Goal: Task Accomplishment & Management: Manage account settings

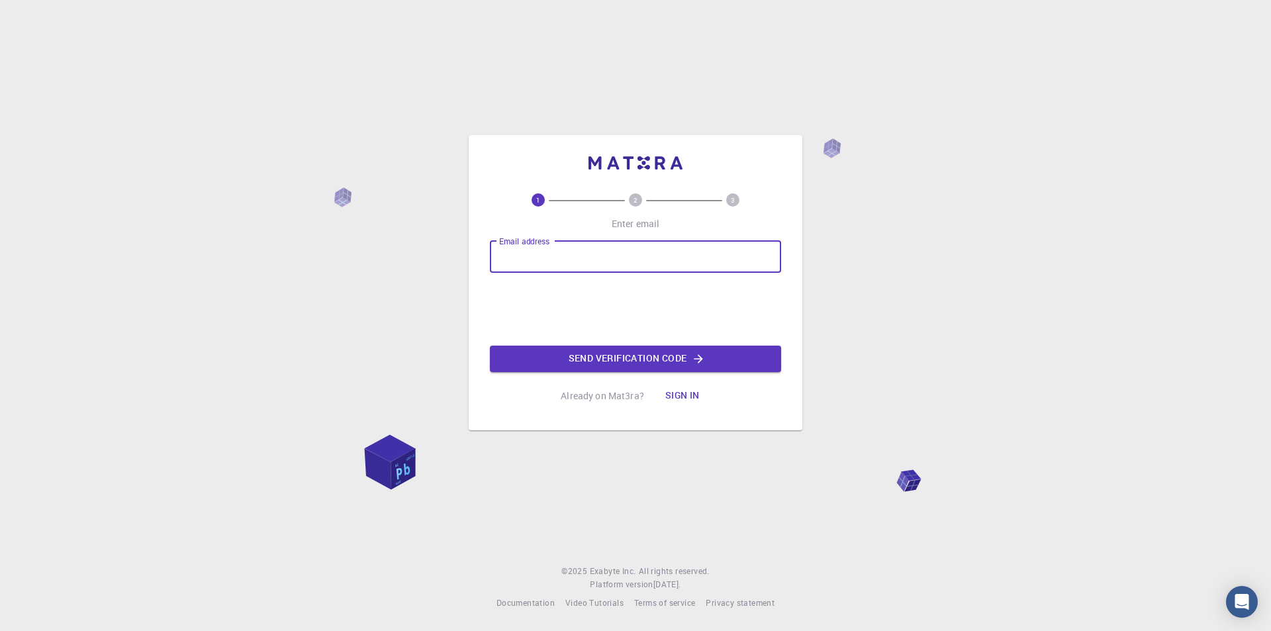
click at [591, 250] on input "Email address" at bounding box center [635, 257] width 291 height 32
type input "[EMAIL_ADDRESS][DOMAIN_NAME]"
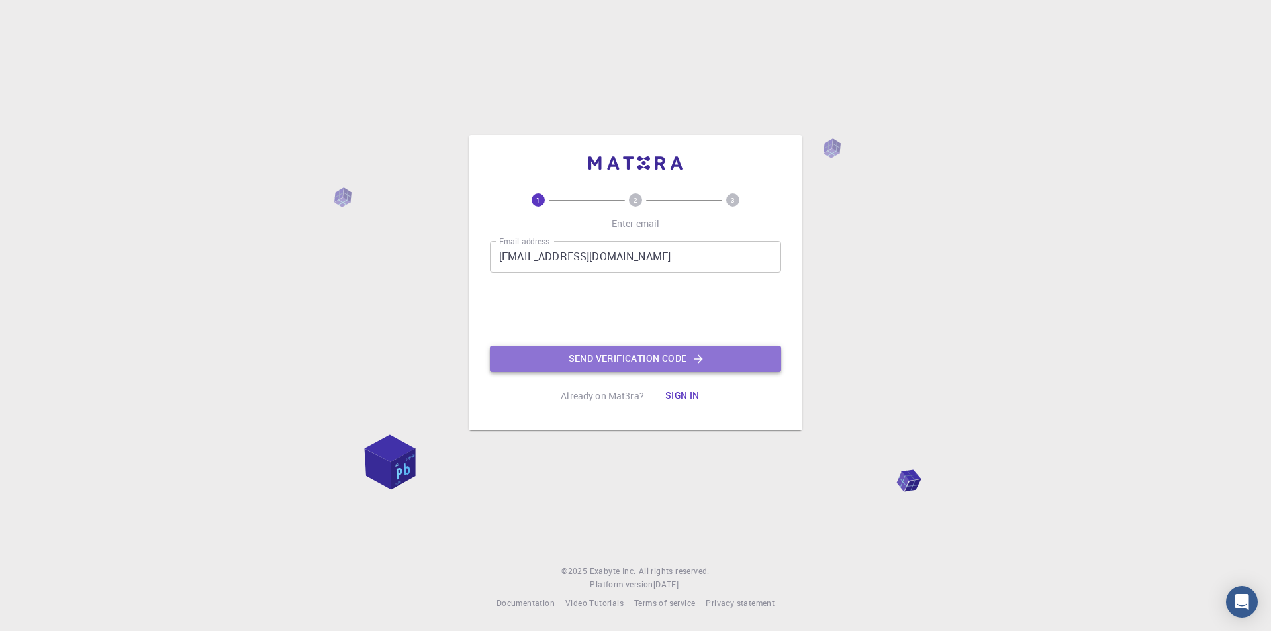
click at [625, 355] on button "Send verification code" at bounding box center [635, 358] width 291 height 26
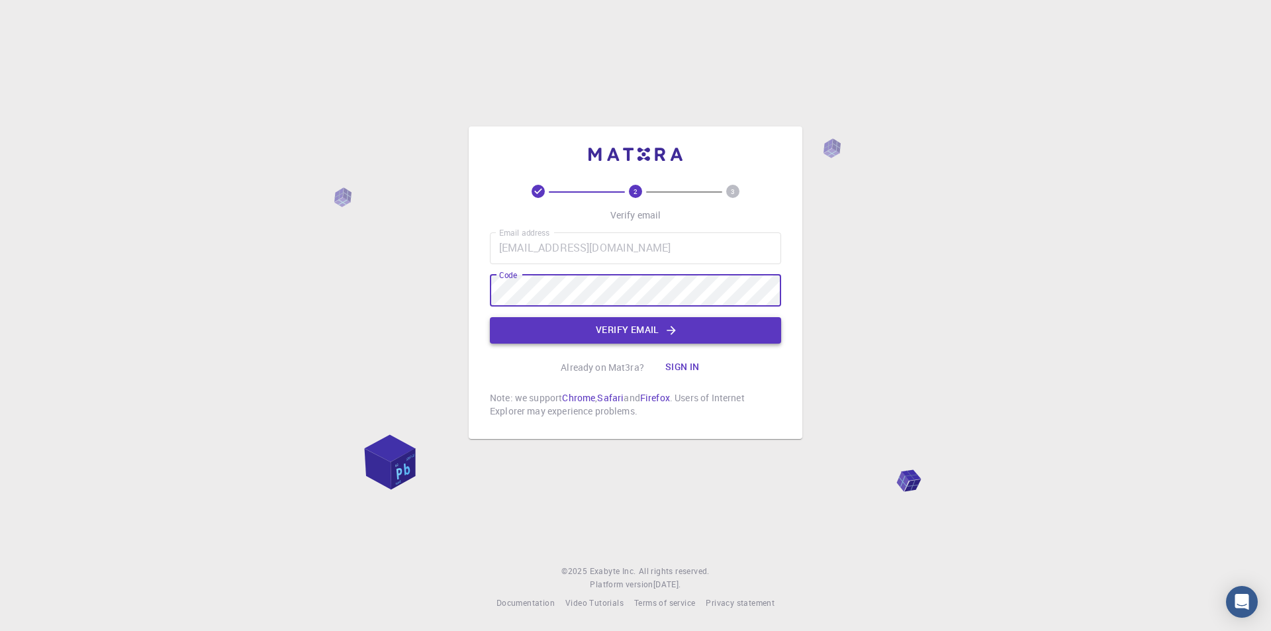
click at [620, 334] on button "Verify email" at bounding box center [635, 330] width 291 height 26
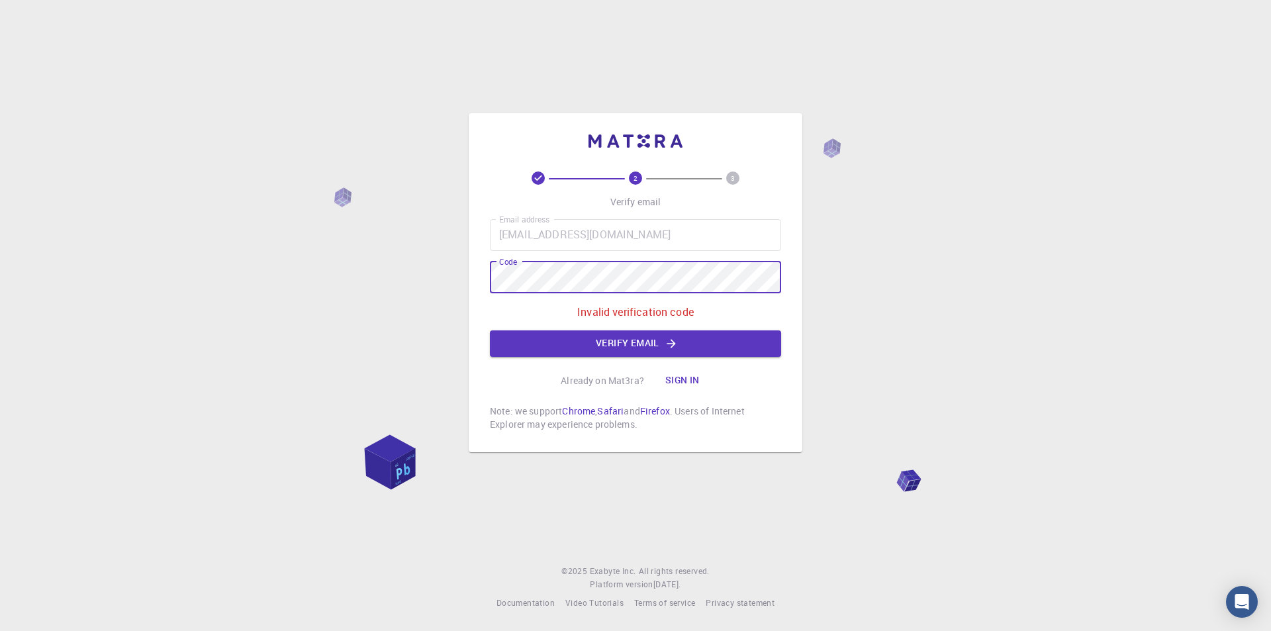
click at [593, 329] on div "Email address [EMAIL_ADDRESS][DOMAIN_NAME] Email address Code Code Invalid veri…" at bounding box center [635, 288] width 291 height 138
click at [300, 290] on div "2 3 Verify email Email address [EMAIL_ADDRESS][DOMAIN_NAME] Email address Code …" at bounding box center [635, 315] width 1271 height 631
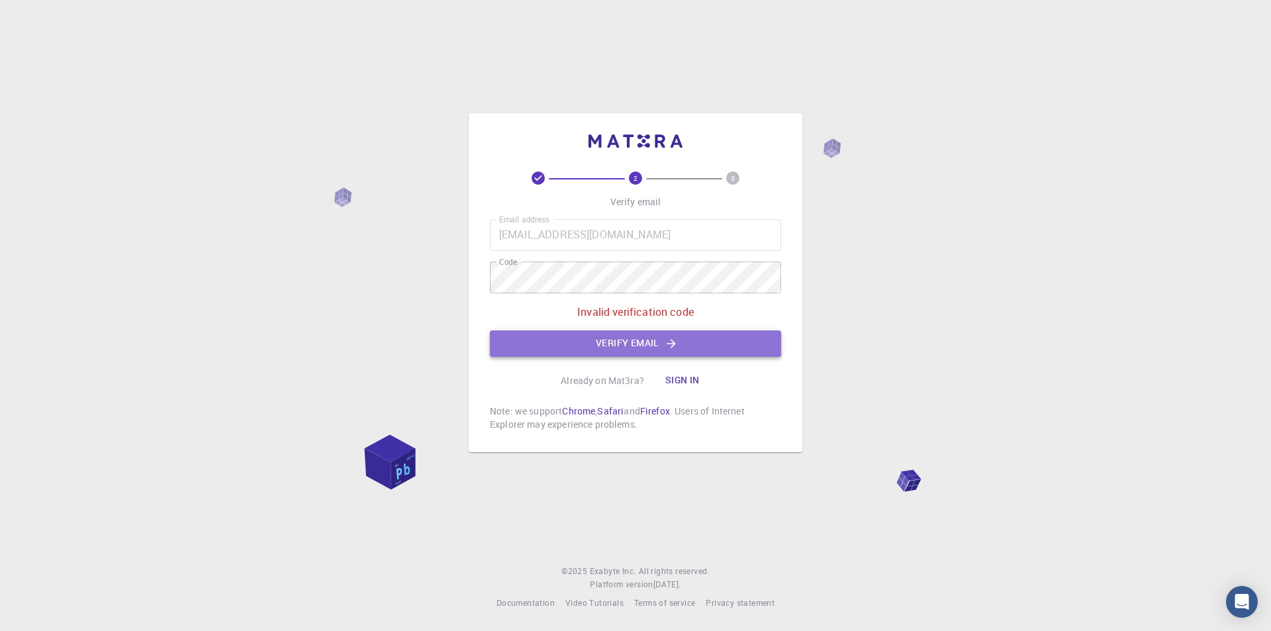
click at [539, 346] on button "Verify email" at bounding box center [635, 343] width 291 height 26
click at [677, 216] on div "2 3 Verify email Email address [EMAIL_ADDRESS][DOMAIN_NAME] Email address Code …" at bounding box center [635, 300] width 291 height 259
click at [680, 216] on div "2 3 Verify email Email address [EMAIL_ADDRESS][DOMAIN_NAME] Email address Code …" at bounding box center [635, 300] width 291 height 259
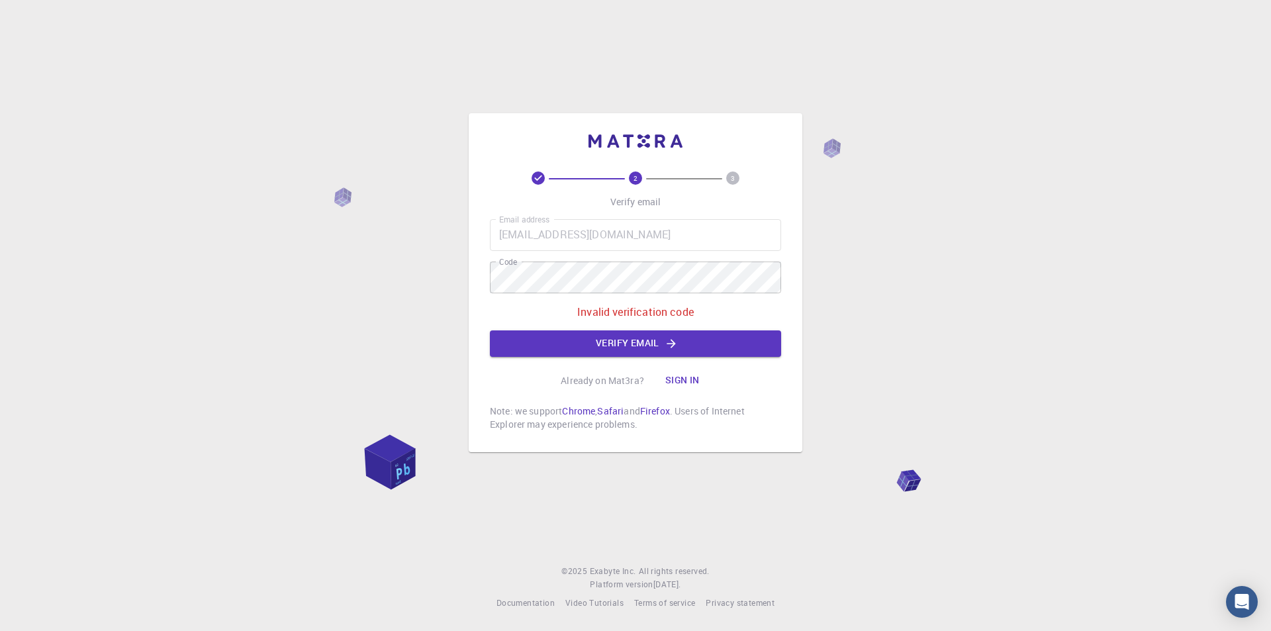
click at [580, 371] on div "Already on Mat3ra? Sign in" at bounding box center [636, 380] width 150 height 26
click at [516, 267] on label "Code" at bounding box center [508, 261] width 18 height 11
click at [674, 181] on span "2" at bounding box center [635, 177] width 87 height 13
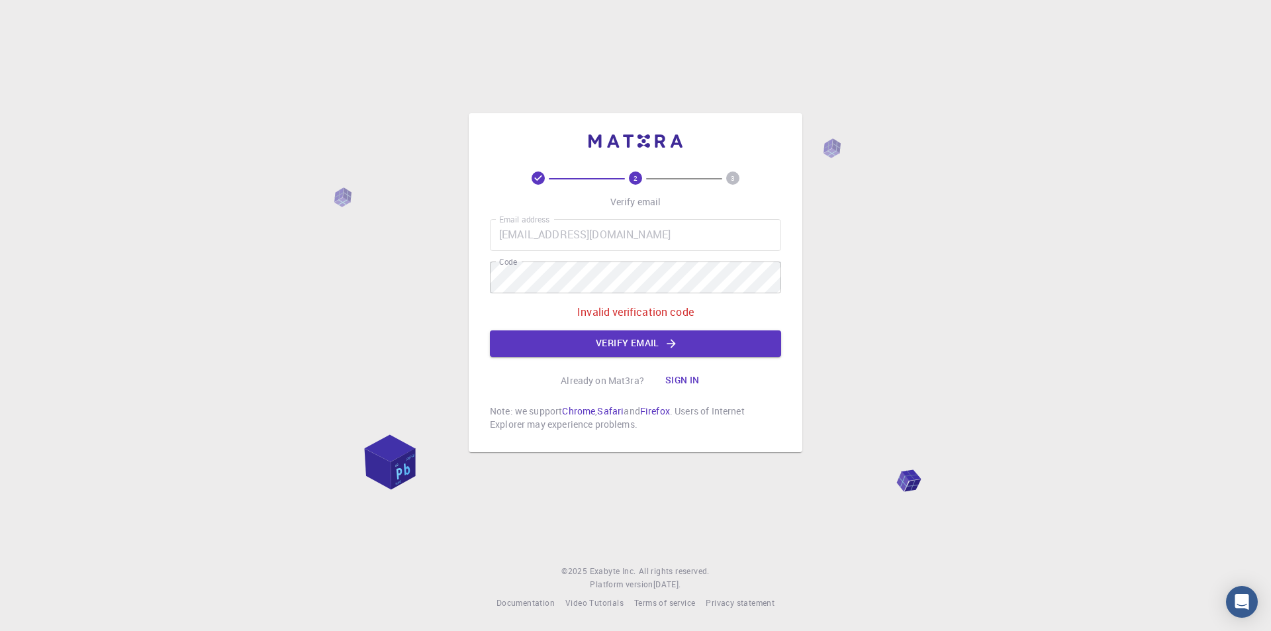
click at [527, 171] on span at bounding box center [538, 177] width 87 height 13
click at [345, 316] on div "2 3 Verify email Email address [EMAIL_ADDRESS][DOMAIN_NAME] Email address Code …" at bounding box center [635, 315] width 1271 height 631
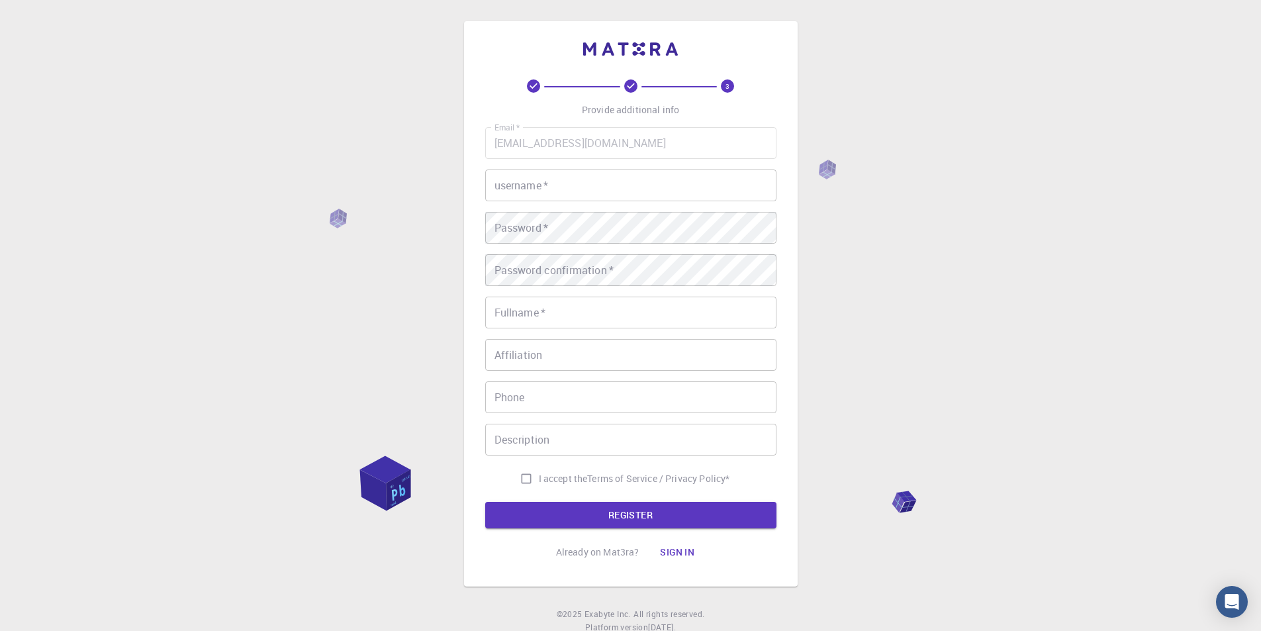
click at [535, 172] on div "username   * username   *" at bounding box center [630, 185] width 291 height 32
click at [539, 179] on input "username   *" at bounding box center [630, 185] width 291 height 32
type input "[GEOGRAPHIC_DATA]"
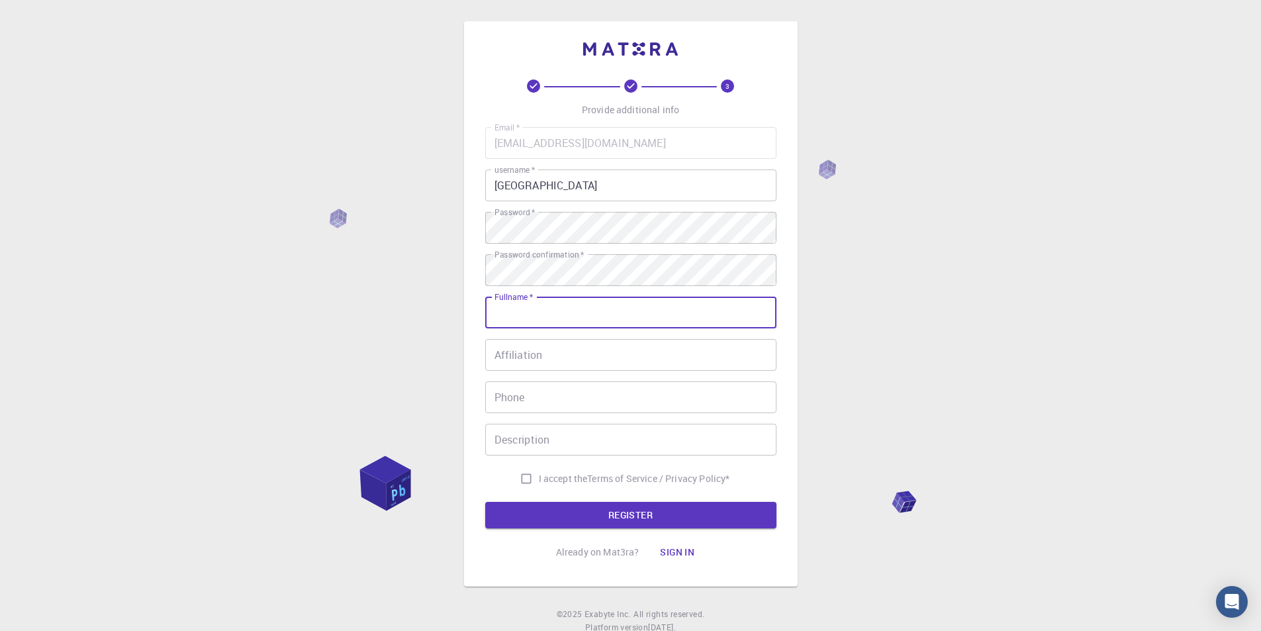
click at [524, 317] on input "Fullname   *" at bounding box center [630, 312] width 291 height 32
type input "mohamedsalem"
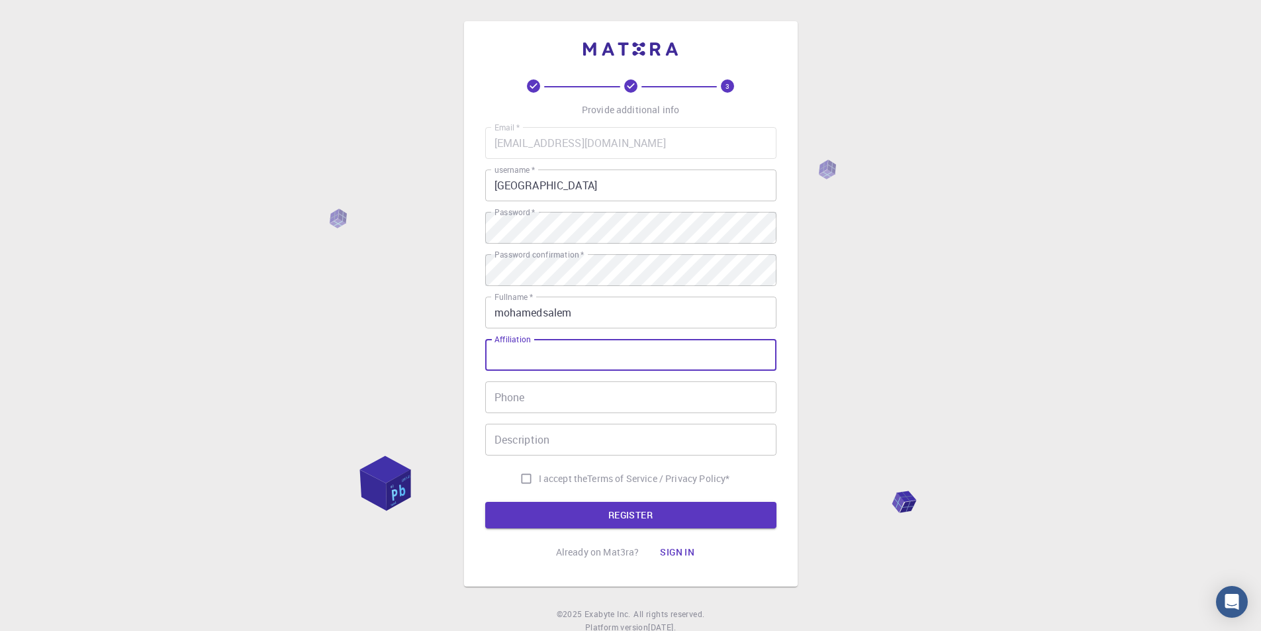
click at [514, 354] on input "Affiliation" at bounding box center [630, 355] width 291 height 32
click at [522, 359] on input "Affiliation" at bounding box center [630, 355] width 291 height 32
type input "sdasd"
click at [508, 407] on input "Phone" at bounding box center [630, 397] width 291 height 32
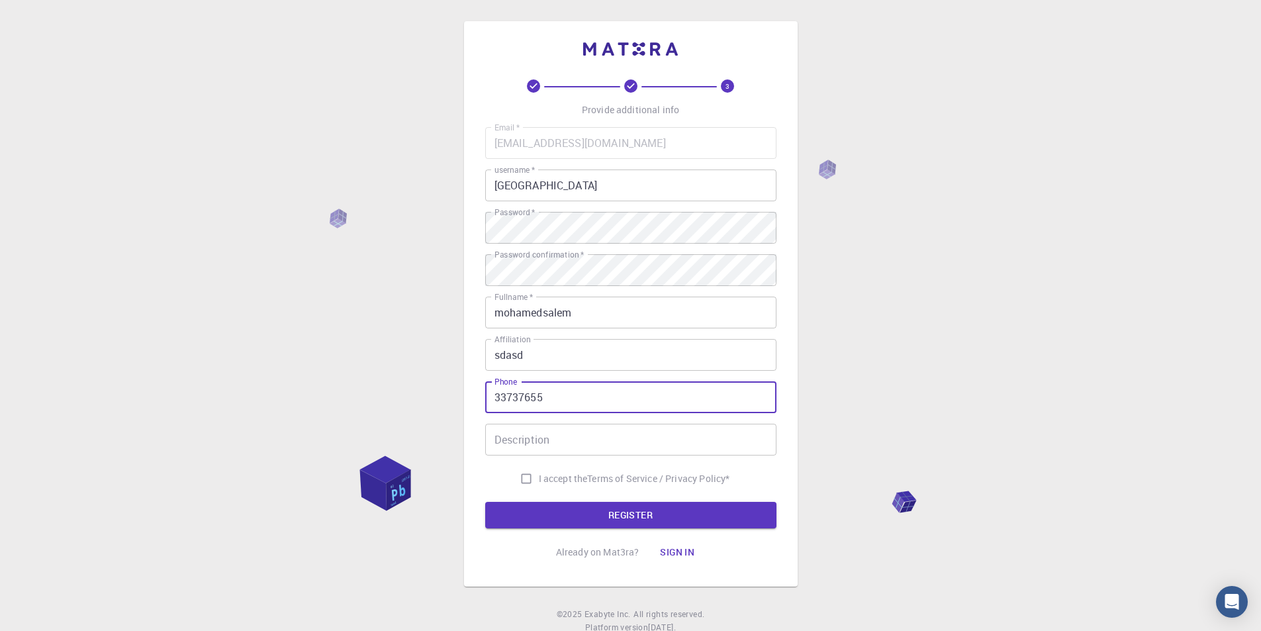
type input "33737655"
click at [577, 450] on input "d" at bounding box center [630, 440] width 291 height 32
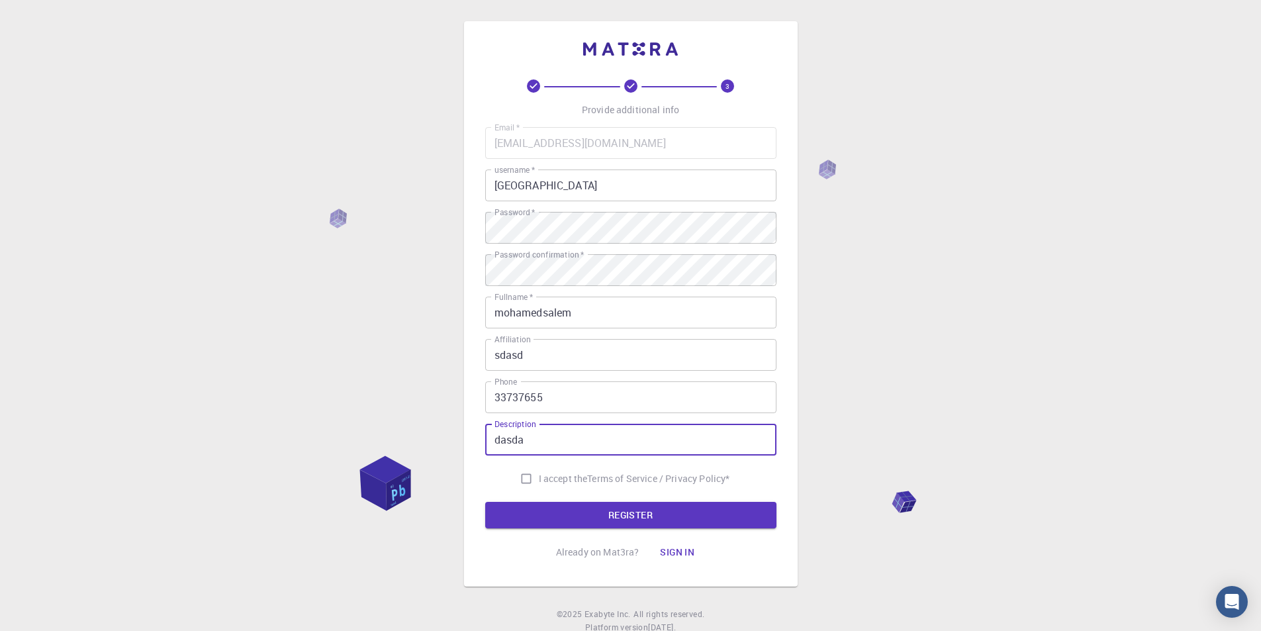
type input "dasda"
click at [533, 473] on input "I accept the Terms of Service / Privacy Policy *" at bounding box center [526, 478] width 25 height 25
checkbox input "true"
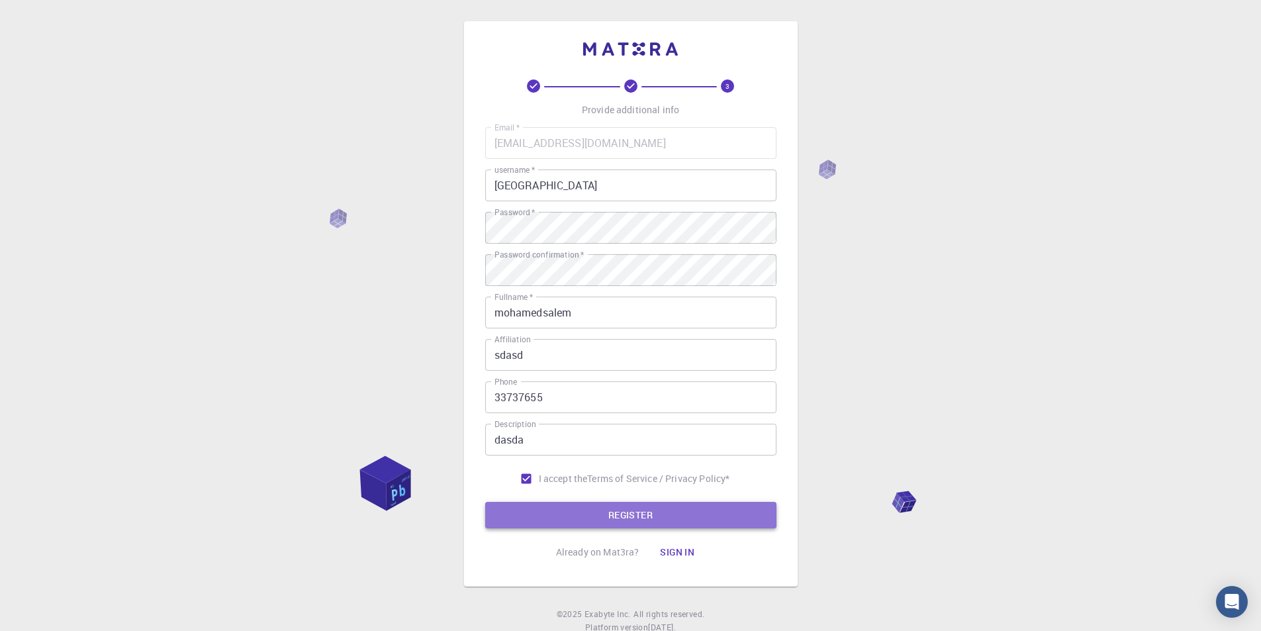
click at [637, 510] on button "REGISTER" at bounding box center [630, 515] width 291 height 26
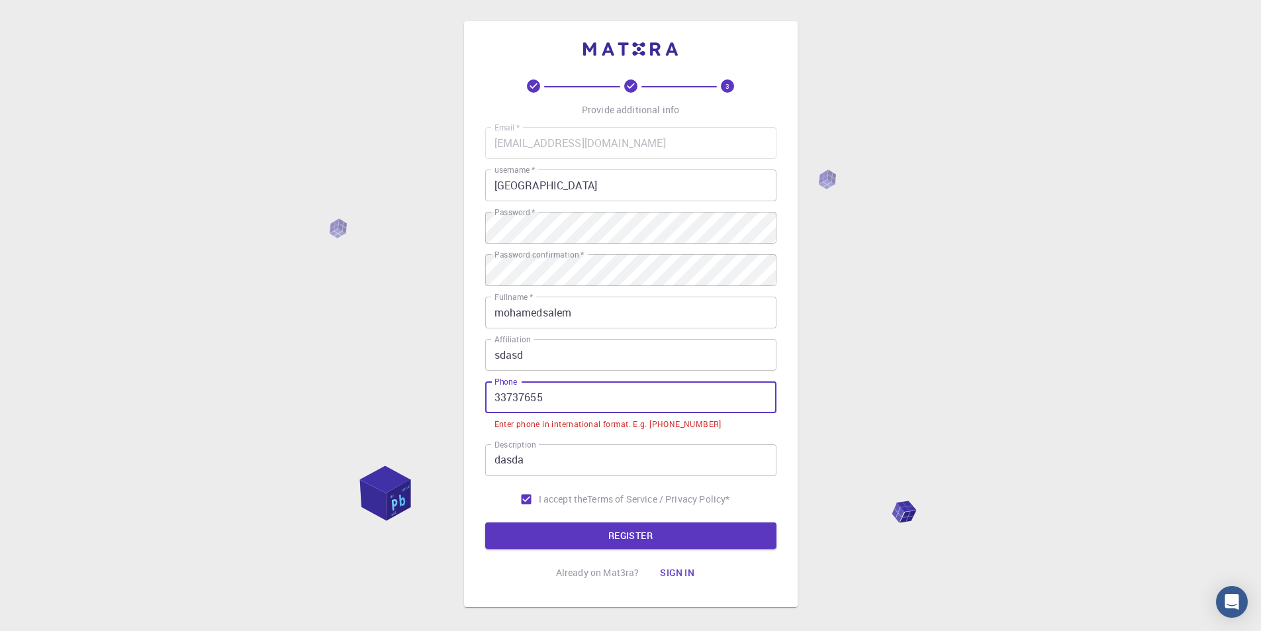
click at [549, 392] on input "33737655" at bounding box center [630, 397] width 291 height 32
click at [497, 395] on input "33737655" at bounding box center [630, 397] width 291 height 32
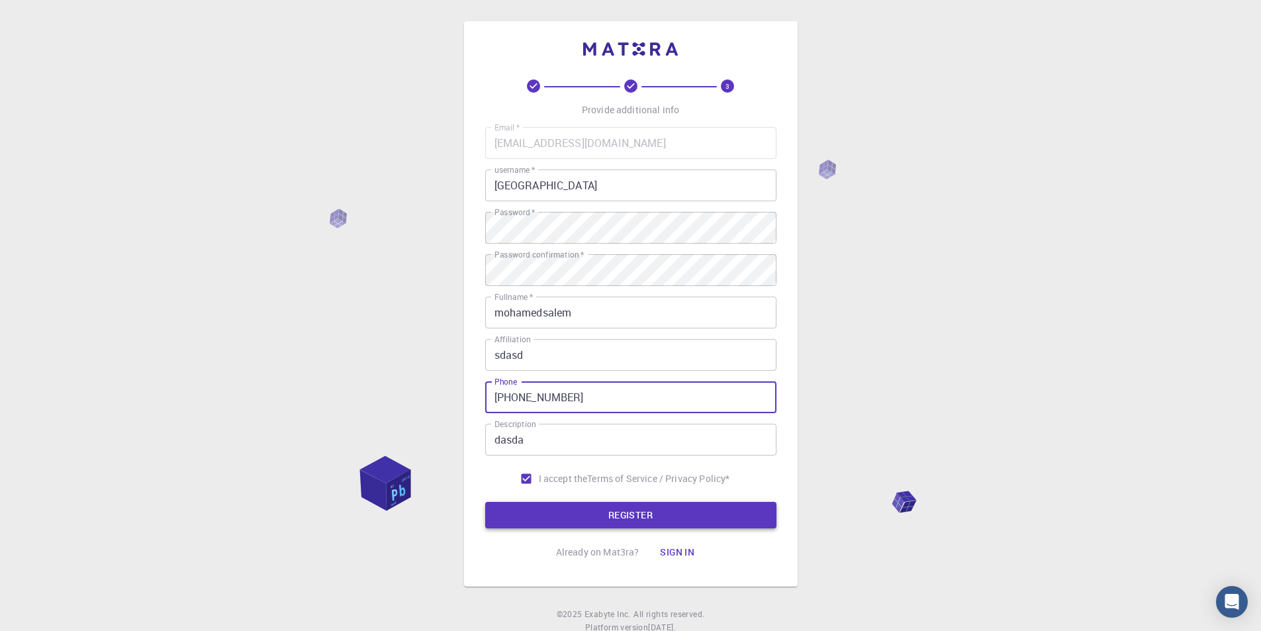
type input "[PHONE_NUMBER]"
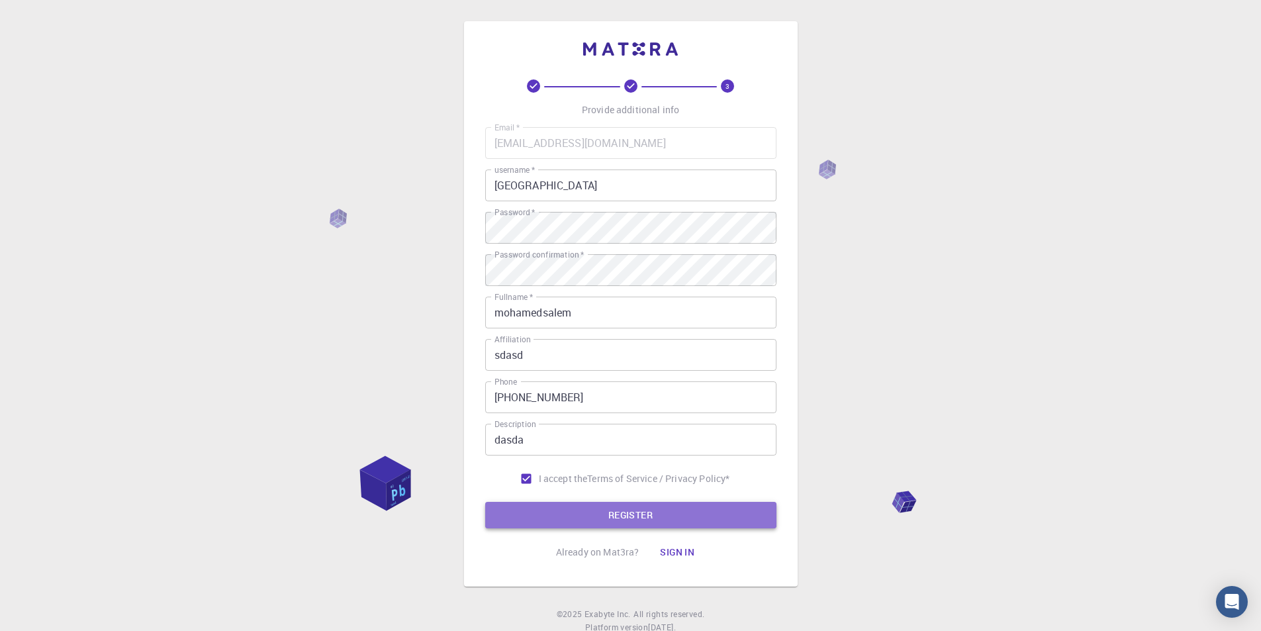
click at [629, 520] on button "REGISTER" at bounding box center [630, 515] width 291 height 26
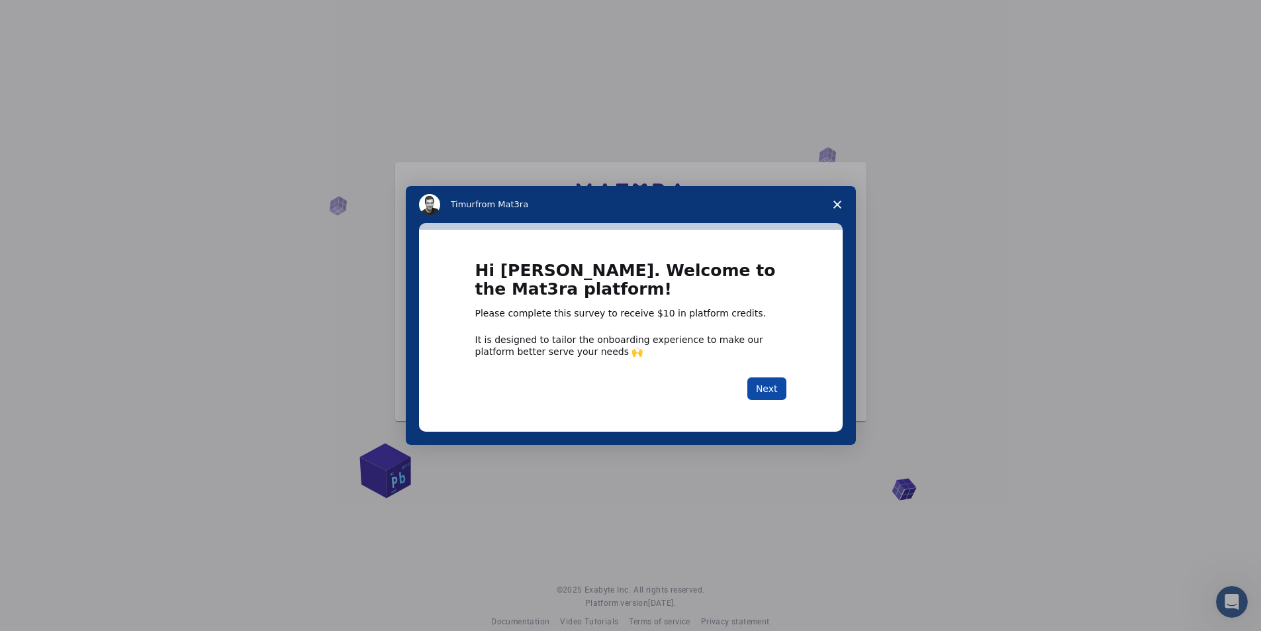
click at [762, 392] on button "Next" at bounding box center [766, 388] width 39 height 23
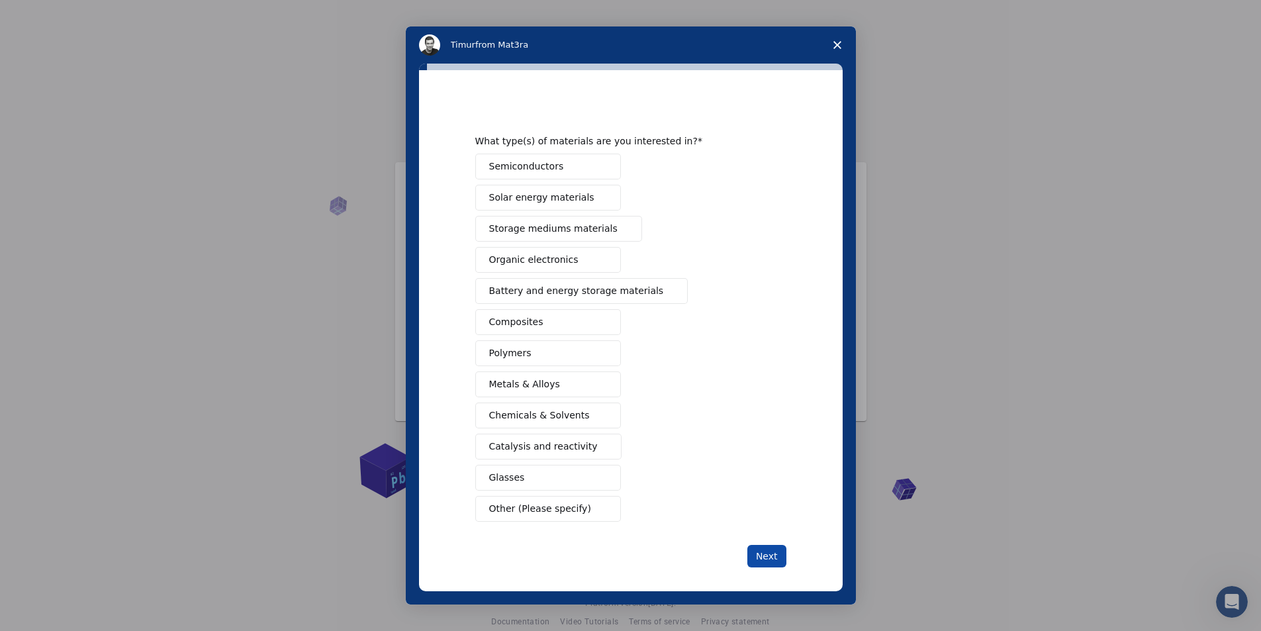
click at [773, 555] on button "Next" at bounding box center [766, 556] width 39 height 23
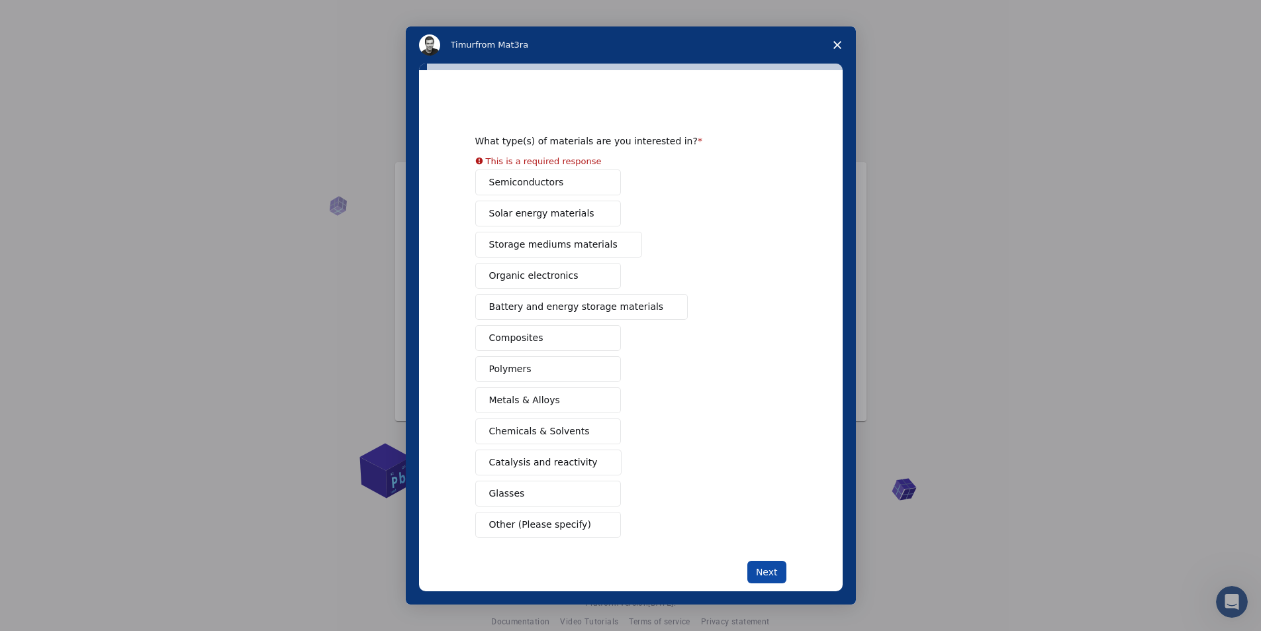
click at [768, 561] on button "Next" at bounding box center [766, 572] width 39 height 23
drag, startPoint x: 760, startPoint y: 565, endPoint x: 689, endPoint y: 469, distance: 119.7
click at [758, 567] on button "Next" at bounding box center [766, 572] width 39 height 23
click at [501, 191] on div "Semiconductors Solar energy materials Storage mediums materials Organic electro…" at bounding box center [630, 353] width 311 height 368
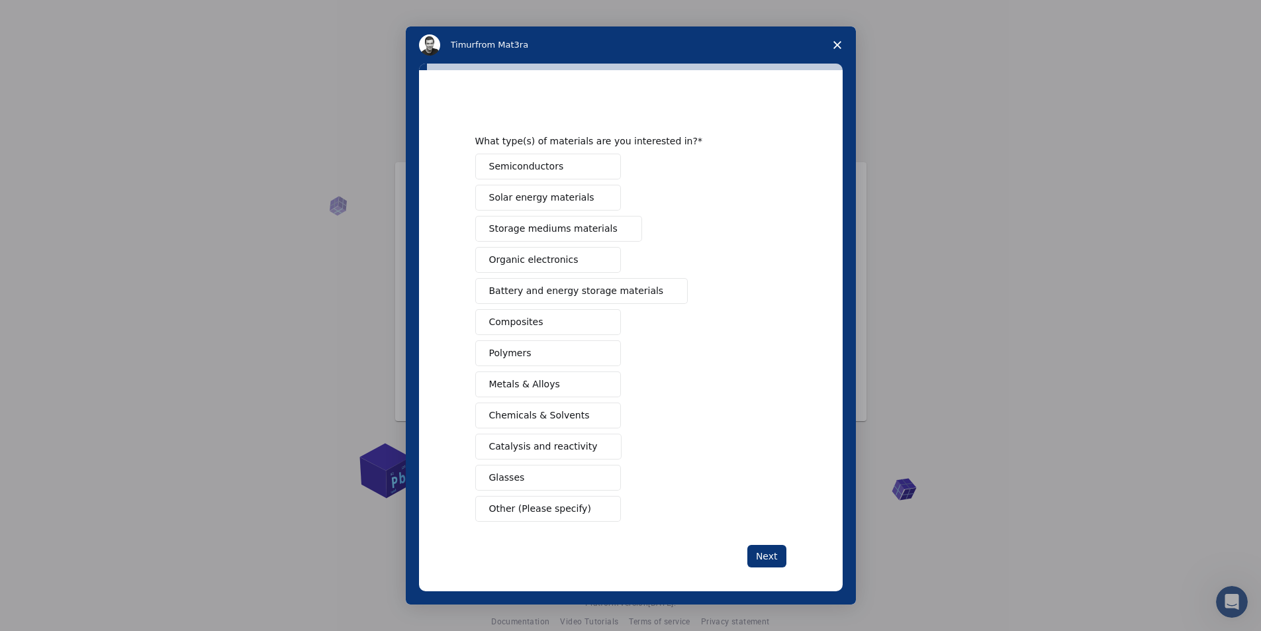
click at [501, 202] on span "Solar energy materials" at bounding box center [541, 198] width 105 height 14
click at [572, 255] on button "Organic electronics" at bounding box center [548, 260] width 146 height 26
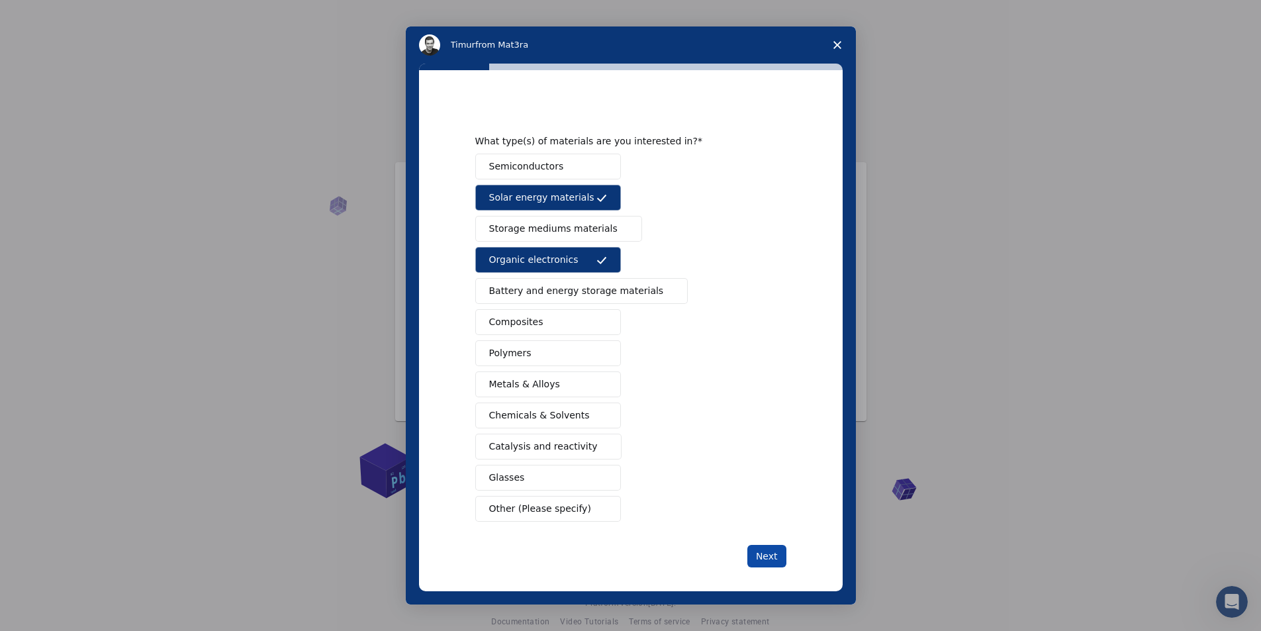
click at [767, 548] on button "Next" at bounding box center [766, 556] width 39 height 23
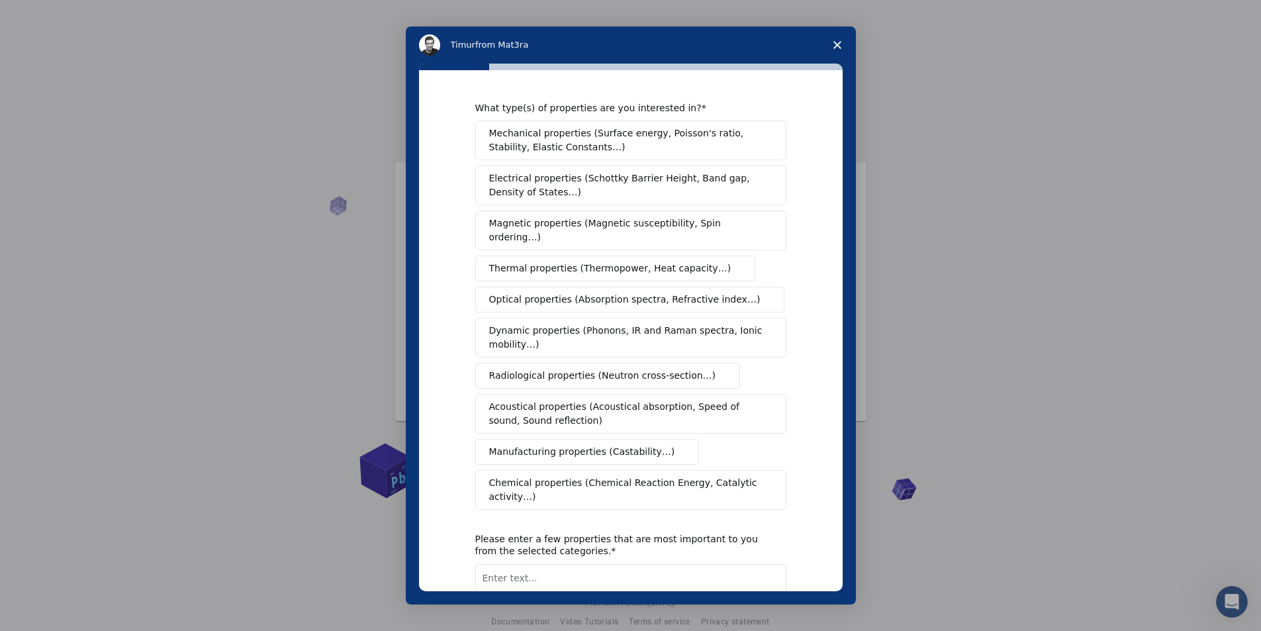
click at [619, 451] on div "Mechanical properties (Surface energy, Poisson's ratio, Stability, Elastic Cons…" at bounding box center [630, 314] width 311 height 389
click at [584, 476] on span "Chemical properties (Chemical Reaction Energy, Catalytic activity…)" at bounding box center [626, 490] width 274 height 28
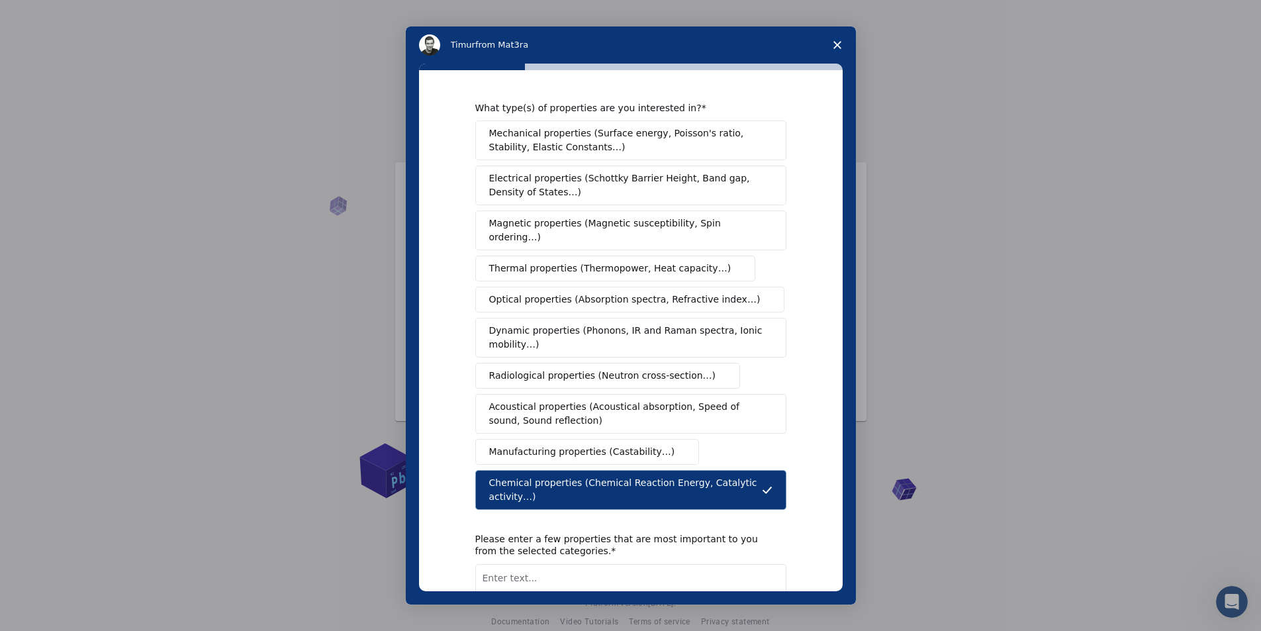
click at [592, 287] on button "Optical properties (Absorption spectra, Refractive index…)" at bounding box center [630, 300] width 310 height 26
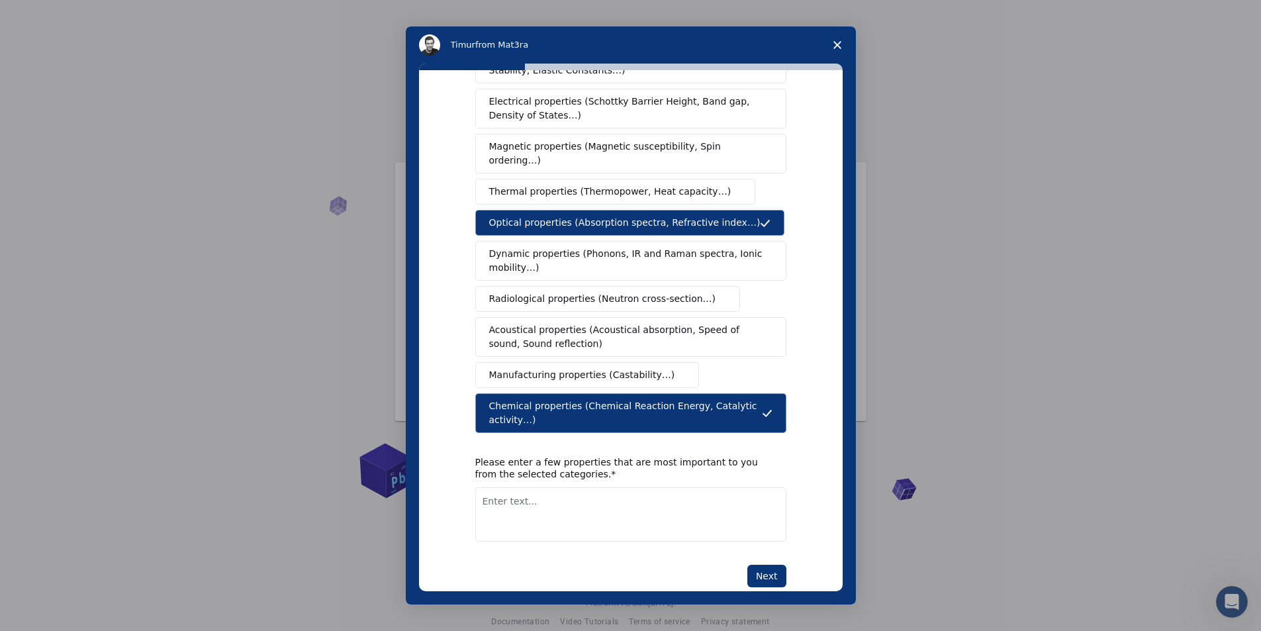
scroll to position [19, 0]
click at [759, 535] on div "What type(s) of properties are you interested in? Mechanical properties (Surfac…" at bounding box center [630, 306] width 311 height 562
click at [758, 565] on button "Next" at bounding box center [766, 576] width 39 height 23
click at [543, 518] on div "What type(s) of properties are you interested in? Mechanical properties (Surfac…" at bounding box center [630, 306] width 311 height 562
type textarea "gdsfg"
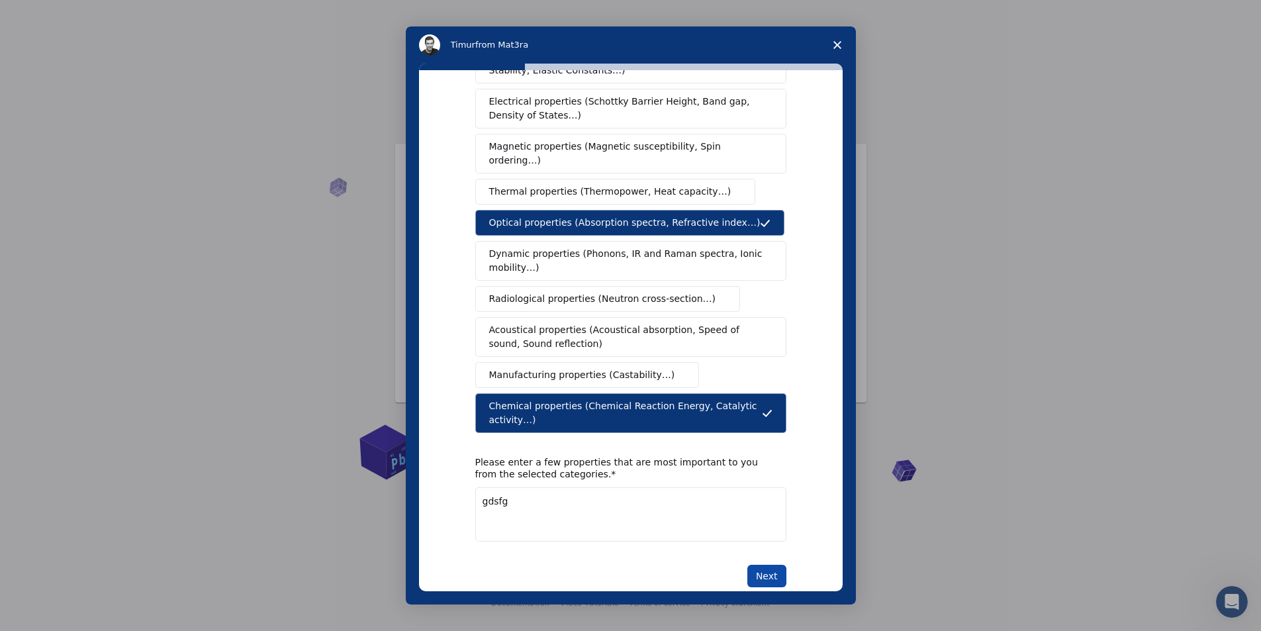
click at [777, 565] on button "Next" at bounding box center [766, 576] width 39 height 23
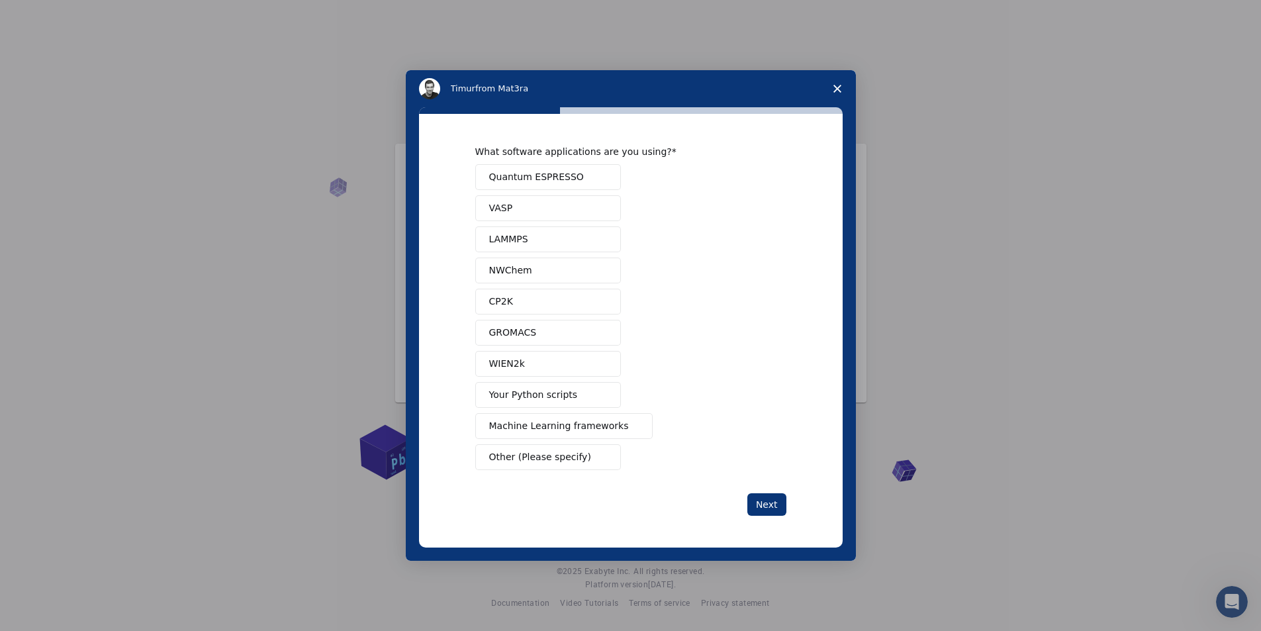
click at [834, 86] on icon "Close survey" at bounding box center [837, 89] width 8 height 8
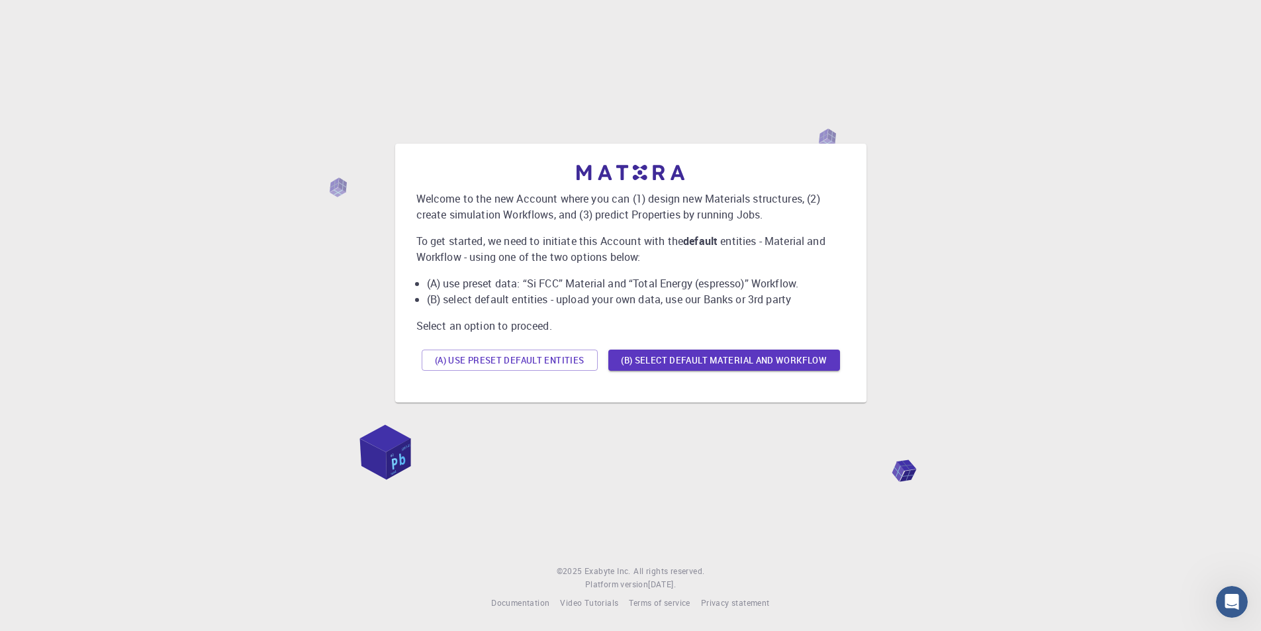
click at [525, 348] on div "(A) Use preset default entities (B) Select default material and workflow" at bounding box center [630, 360] width 429 height 32
click at [518, 361] on button "(A) Use preset default entities" at bounding box center [510, 359] width 176 height 21
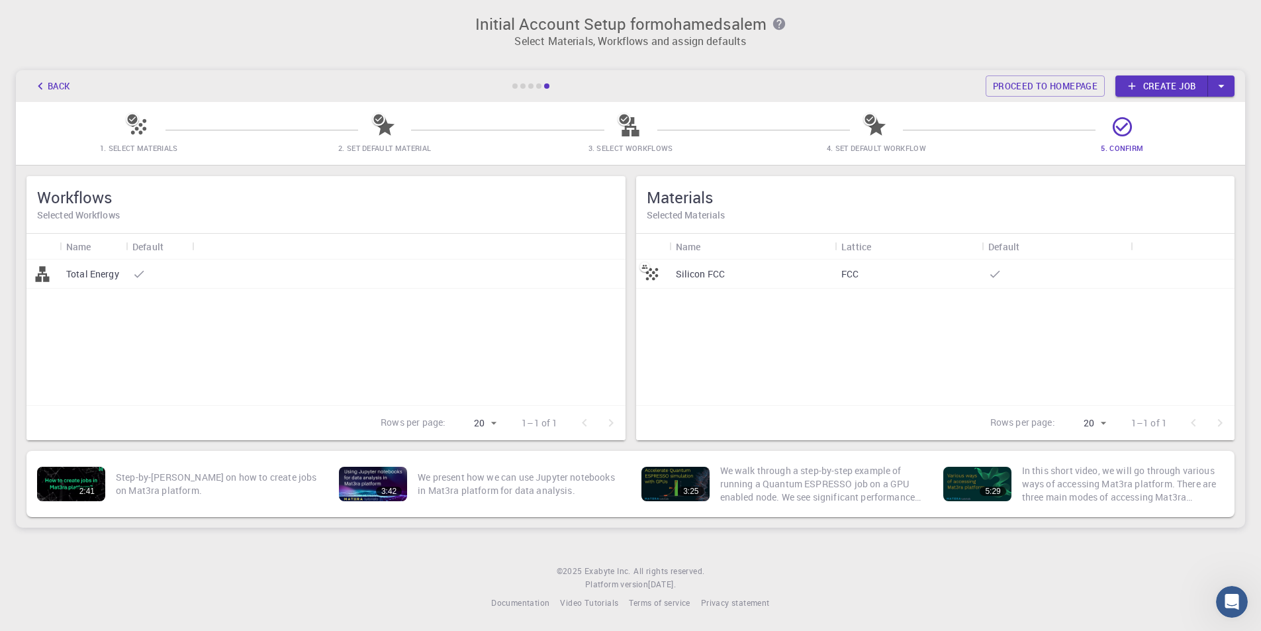
scroll to position [1, 0]
click at [708, 279] on p "Silicon FCC" at bounding box center [701, 273] width 50 height 13
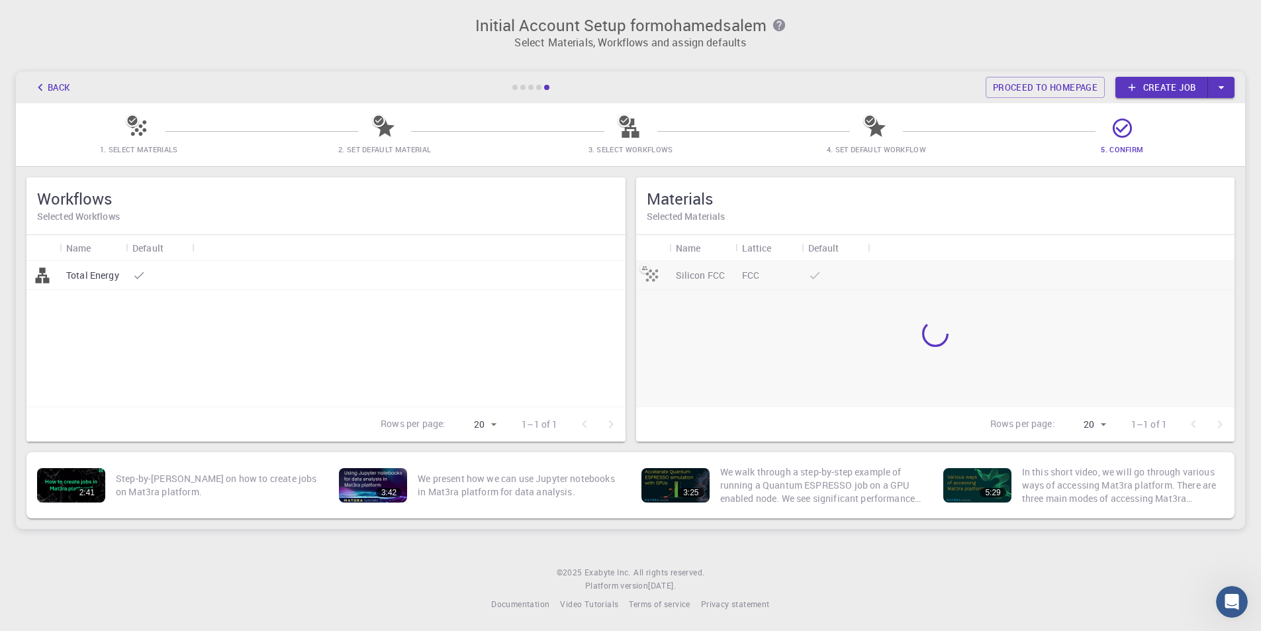
scroll to position [1, 0]
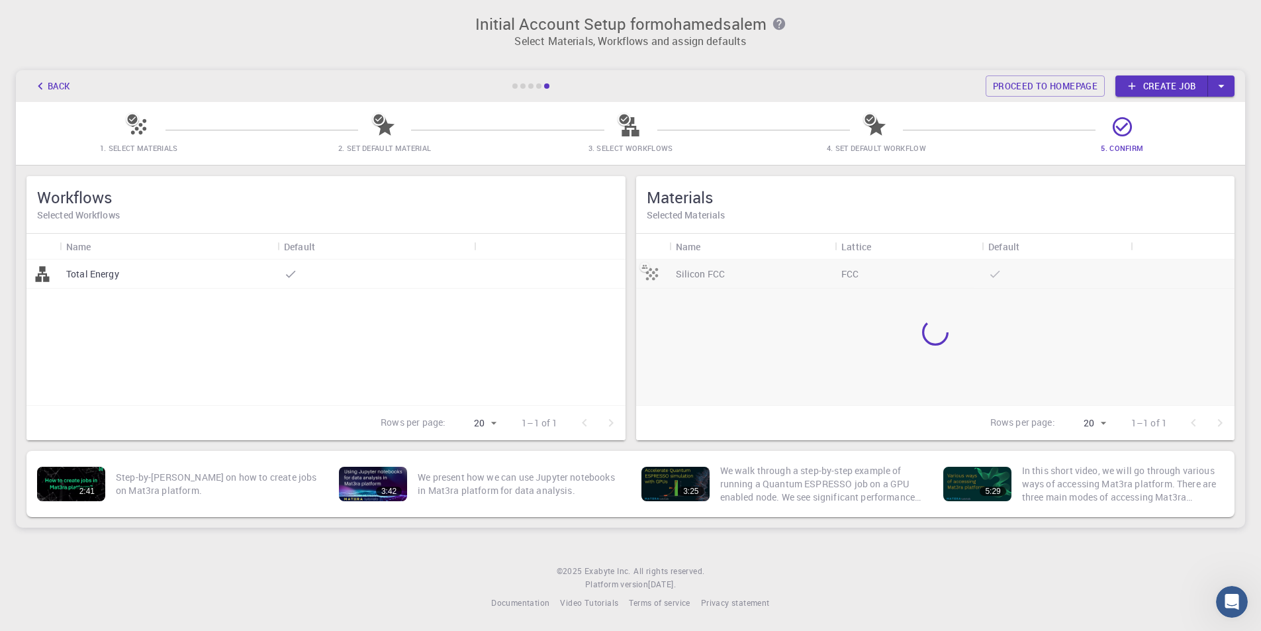
click at [86, 263] on div "Total Energy" at bounding box center [169, 273] width 218 height 29
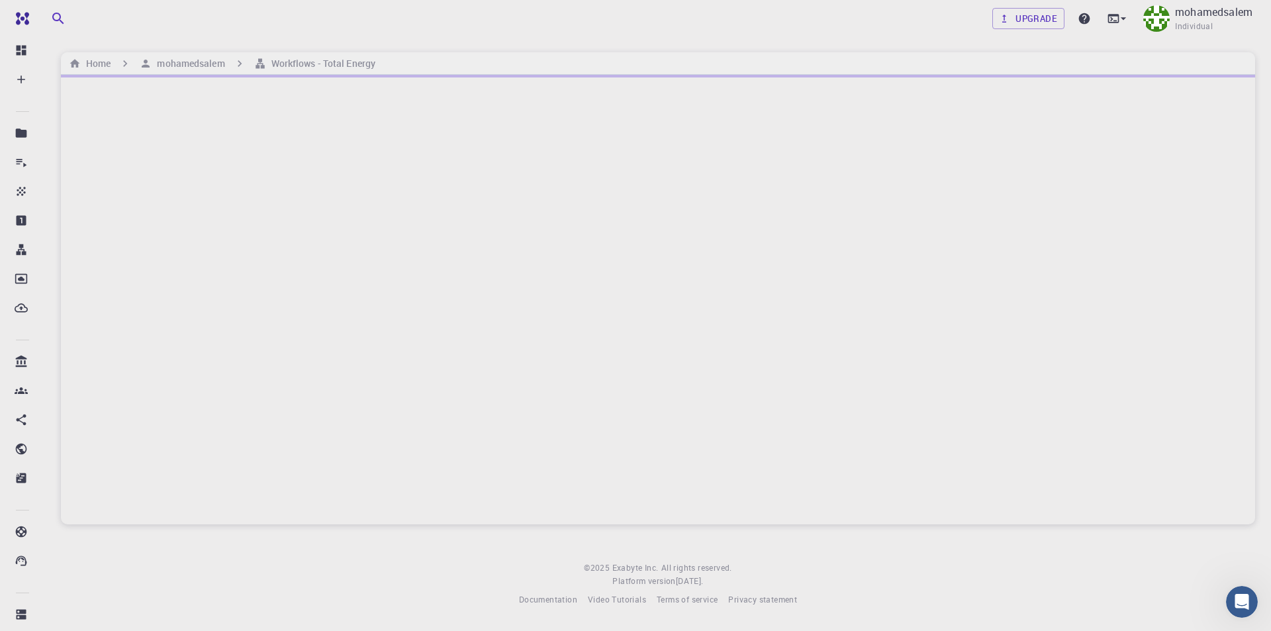
click at [64, 44] on div "Upgrade mohamedsalem Individual Home mohamedsalem Workflows - Total Energy © 20…" at bounding box center [658, 313] width 1226 height 627
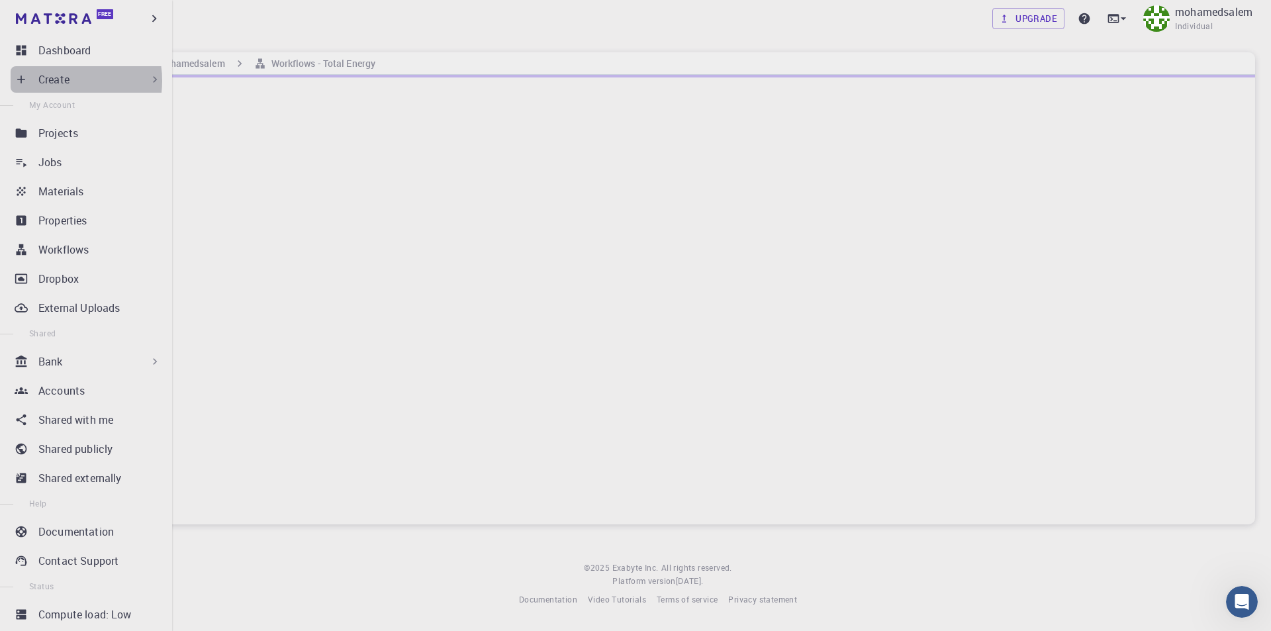
click at [57, 81] on p "Create" at bounding box center [53, 79] width 31 height 16
click at [92, 138] on div "Projects" at bounding box center [102, 133] width 128 height 16
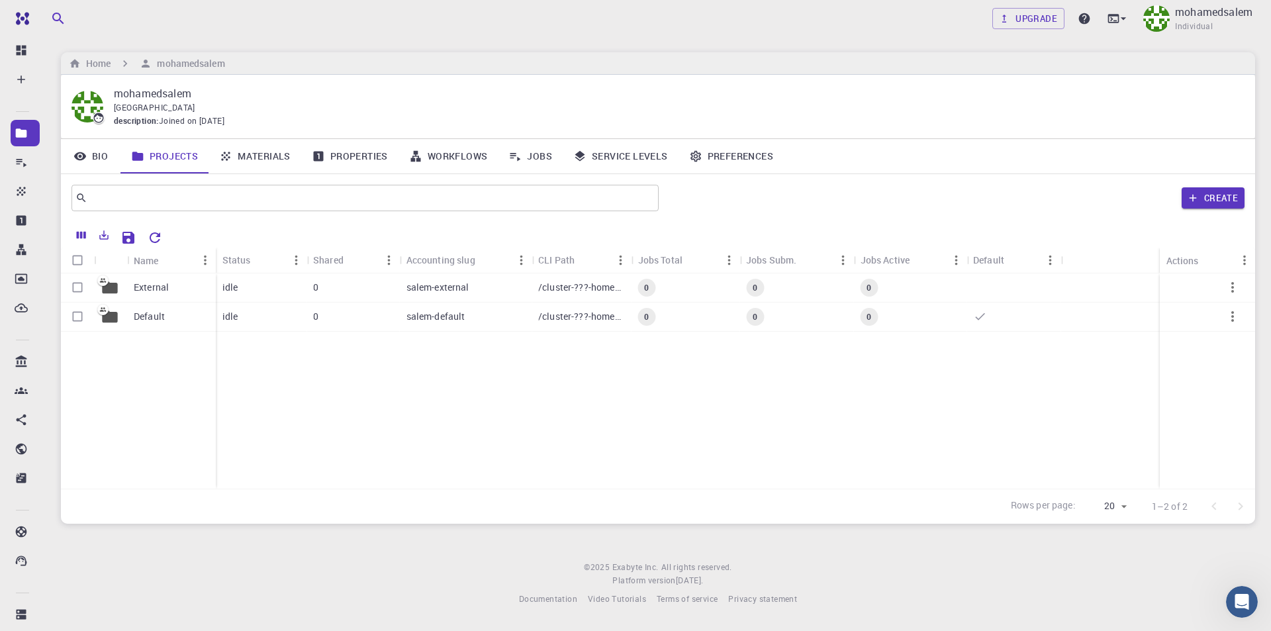
drag, startPoint x: 102, startPoint y: 240, endPoint x: 386, endPoint y: 436, distance: 345.3
click at [328, 421] on div "Name Status Shared Accounting slug CLI Path Jobs Total Jobs Subm. Jobs Active D…" at bounding box center [658, 373] width 1194 height 302
click at [1034, 25] on link "Upgrade" at bounding box center [1028, 18] width 72 height 21
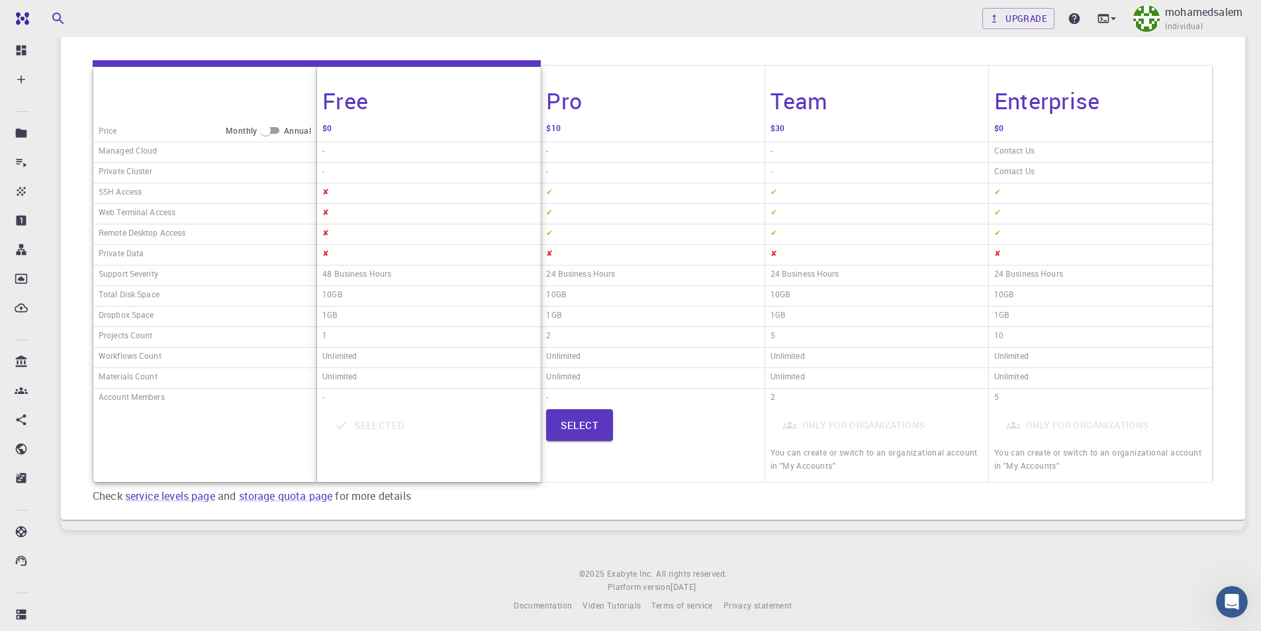
scroll to position [206, 0]
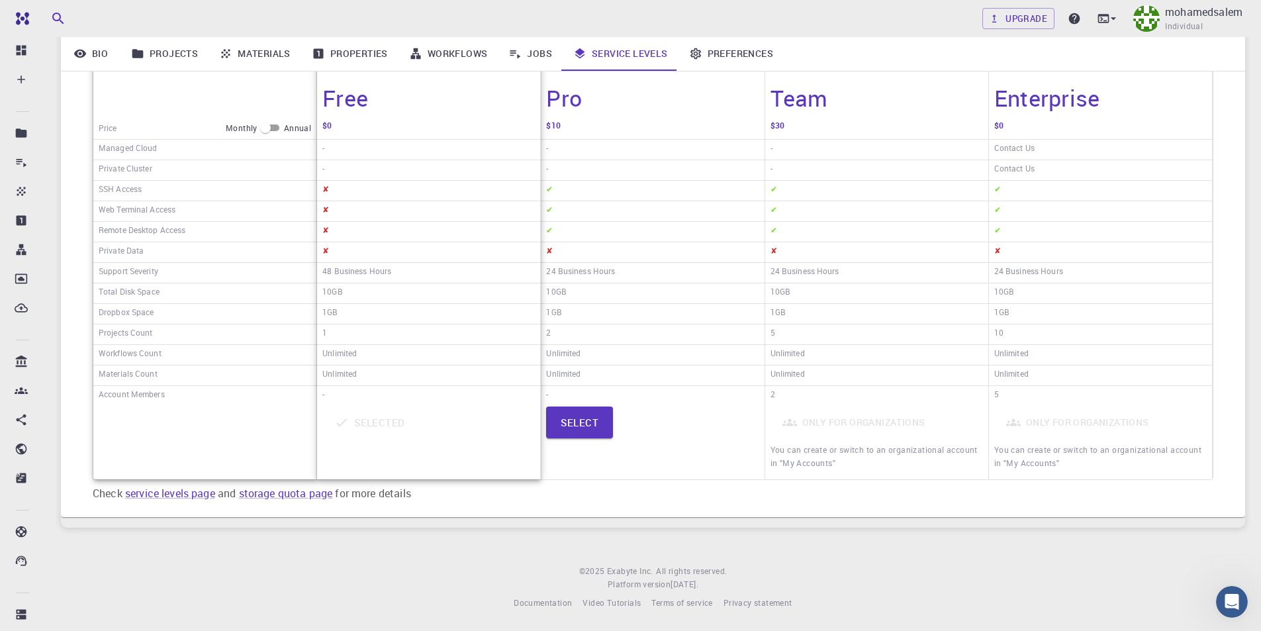
click at [402, 313] on div "1GB" at bounding box center [428, 314] width 223 height 21
click at [420, 126] on div "$0" at bounding box center [428, 128] width 223 height 23
click at [391, 168] on div "-" at bounding box center [428, 170] width 223 height 21
drag, startPoint x: 389, startPoint y: 199, endPoint x: 389, endPoint y: 226, distance: 27.8
click at [389, 208] on div "Free $0 - - ✘ ✘ ✘ ✘ 48 Business Hours 10GB 1GB 1 Unlimited Unlimited - Selected" at bounding box center [429, 271] width 224 height 416
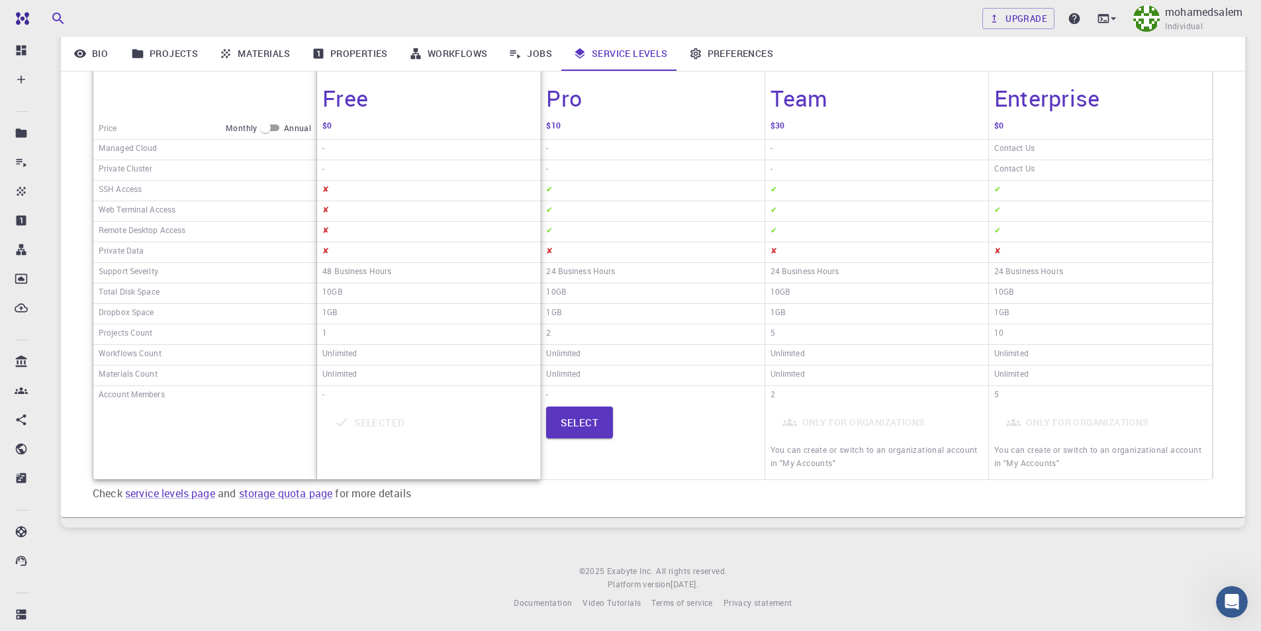
drag, startPoint x: 389, startPoint y: 226, endPoint x: 491, endPoint y: 415, distance: 214.4
click at [390, 234] on div "✘" at bounding box center [428, 232] width 223 height 21
click at [499, 456] on div "Selected" at bounding box center [428, 441] width 212 height 71
click at [813, 205] on div "✔" at bounding box center [876, 211] width 223 height 21
click at [594, 426] on button "Select" at bounding box center [579, 422] width 67 height 32
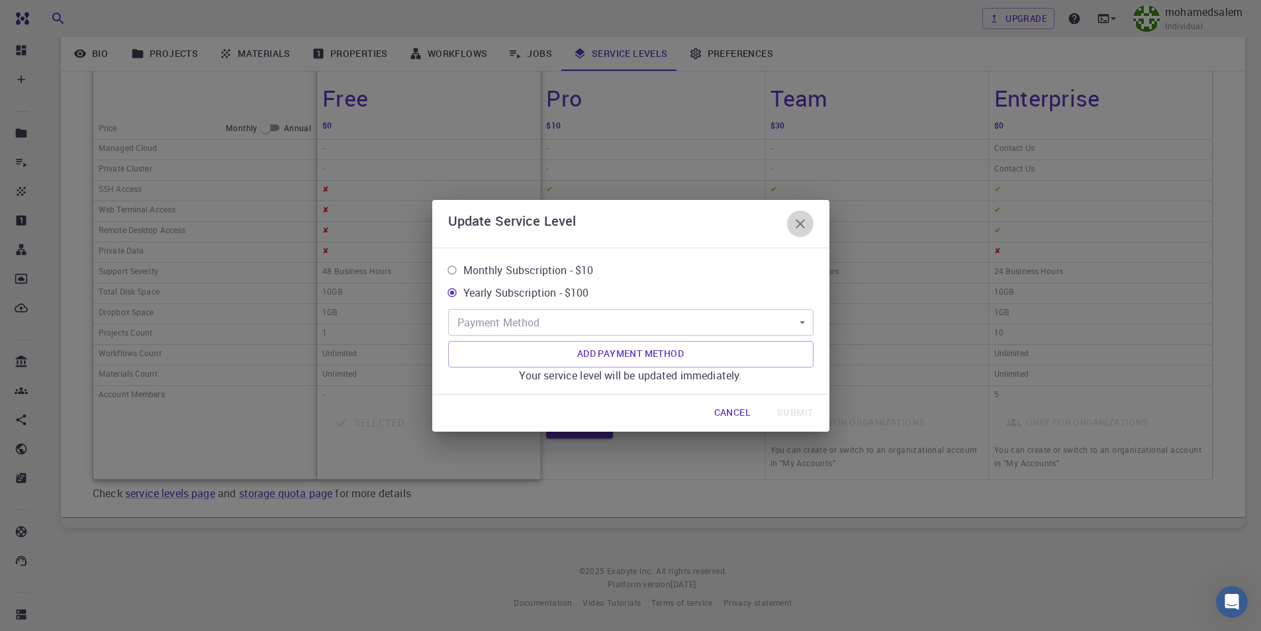
click at [800, 224] on icon "button" at bounding box center [800, 223] width 9 height 9
